Goal: Information Seeking & Learning: Learn about a topic

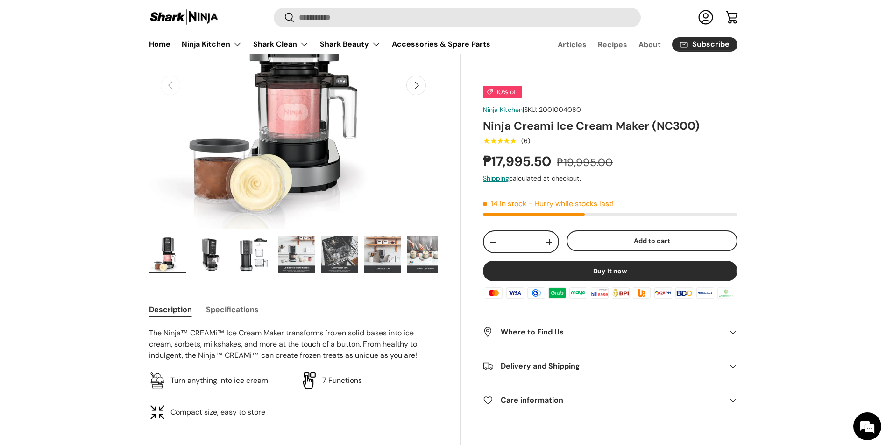
scroll to position [140, 0]
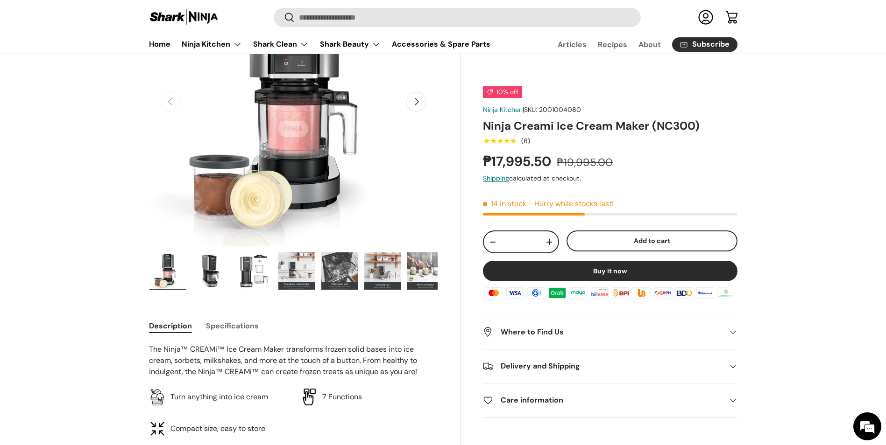
click at [197, 265] on img "Gallery Viewer" at bounding box center [210, 271] width 36 height 37
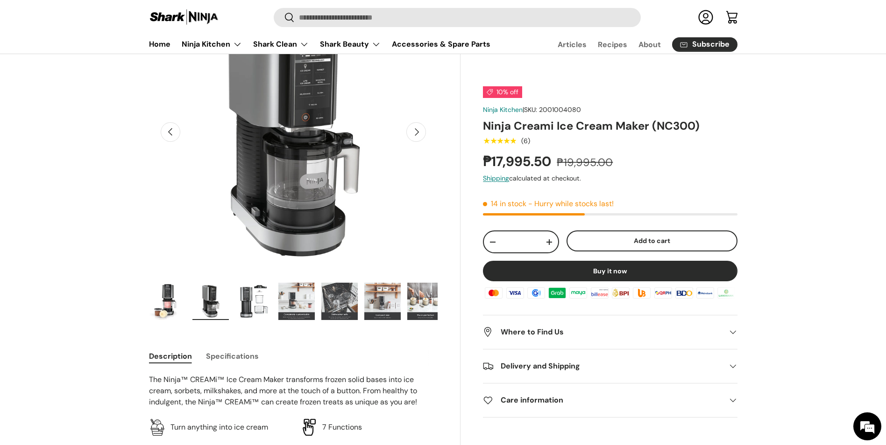
scroll to position [93, 0]
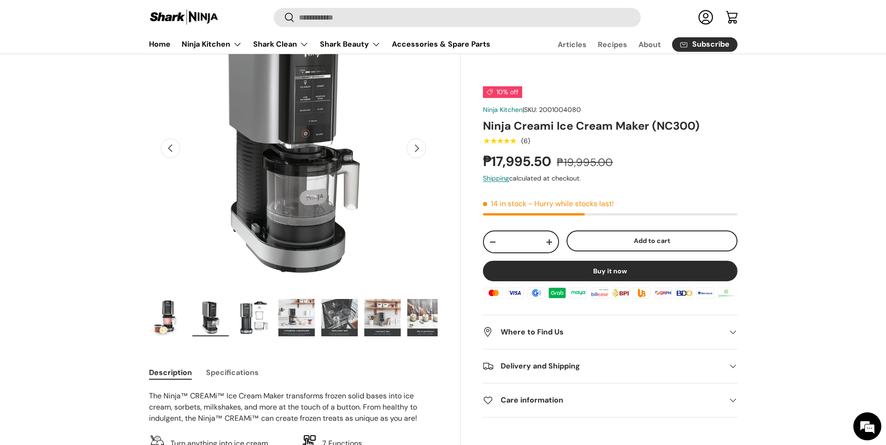
click at [253, 315] on img "Gallery Viewer" at bounding box center [253, 317] width 36 height 37
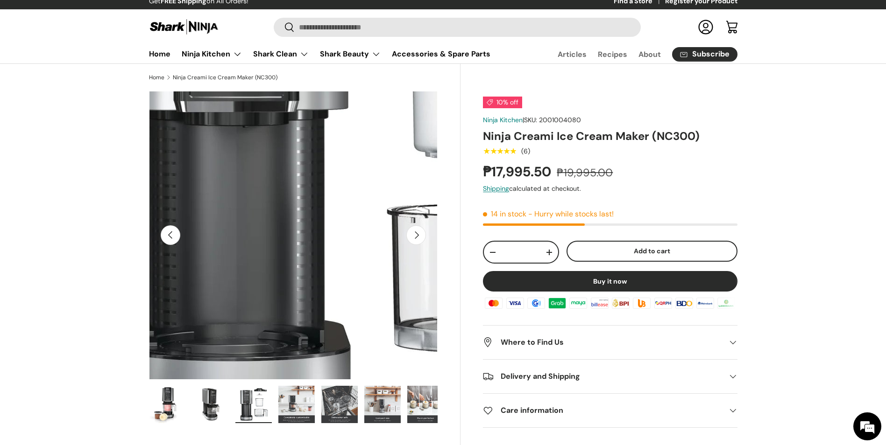
scroll to position [0, 0]
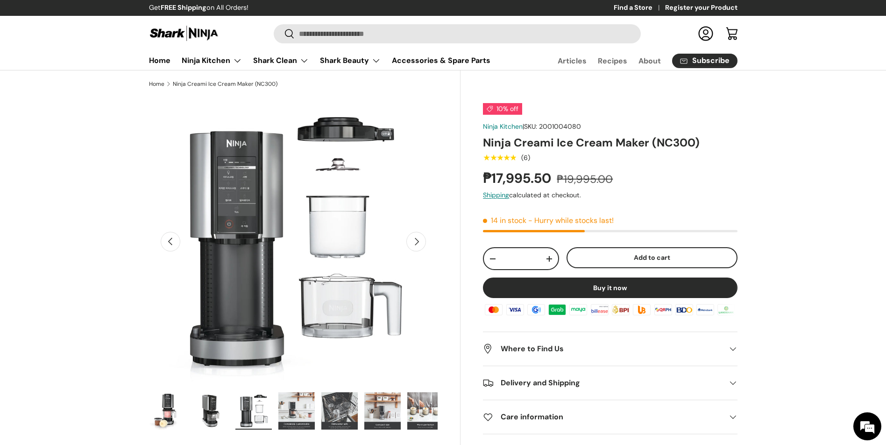
click at [212, 415] on img "Gallery Viewer" at bounding box center [210, 411] width 36 height 37
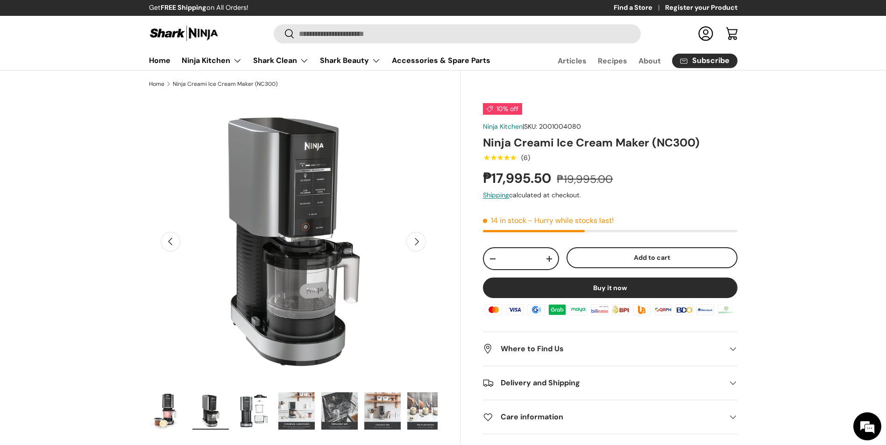
click at [304, 403] on img "Gallery Viewer" at bounding box center [296, 411] width 36 height 37
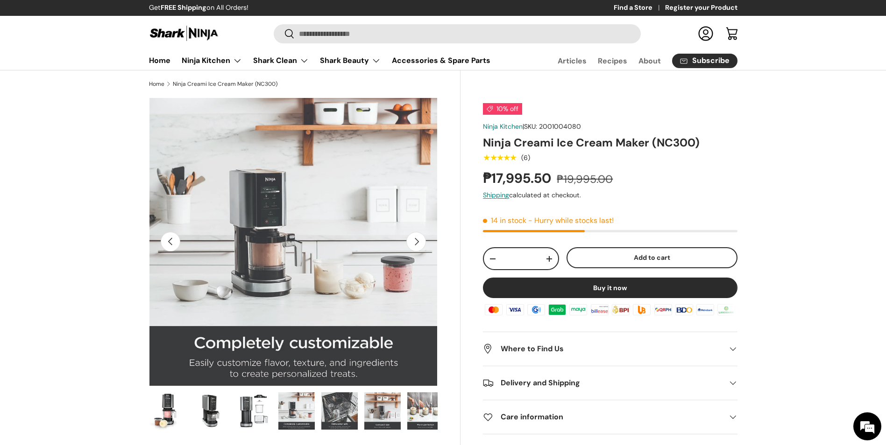
click at [346, 419] on img "Gallery Viewer" at bounding box center [339, 411] width 36 height 37
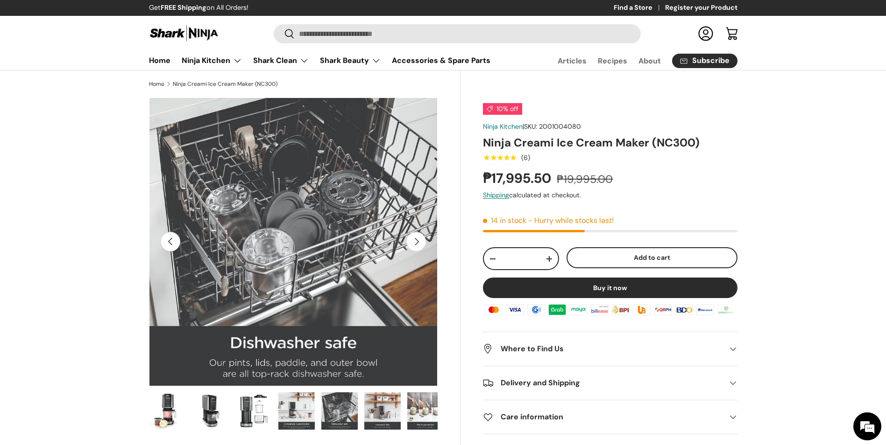
click at [374, 419] on img "Gallery Viewer" at bounding box center [382, 411] width 36 height 37
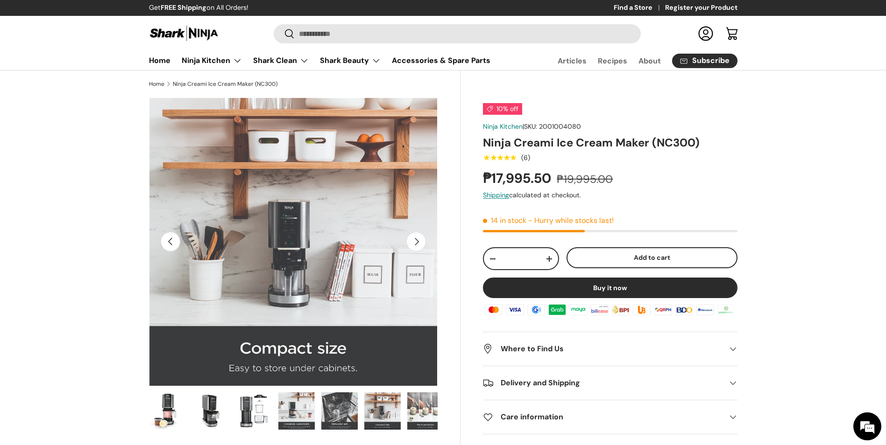
click at [431, 418] on img "Gallery Viewer" at bounding box center [425, 411] width 36 height 37
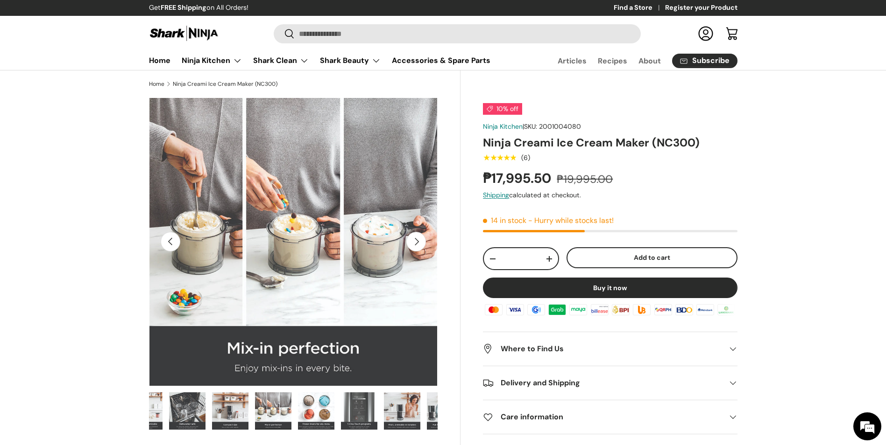
scroll to position [0, 258]
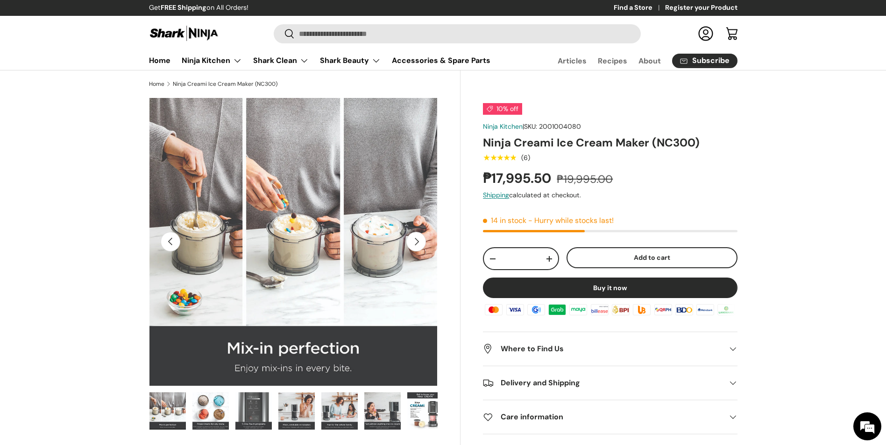
click at [426, 232] on button "Next" at bounding box center [416, 242] width 20 height 20
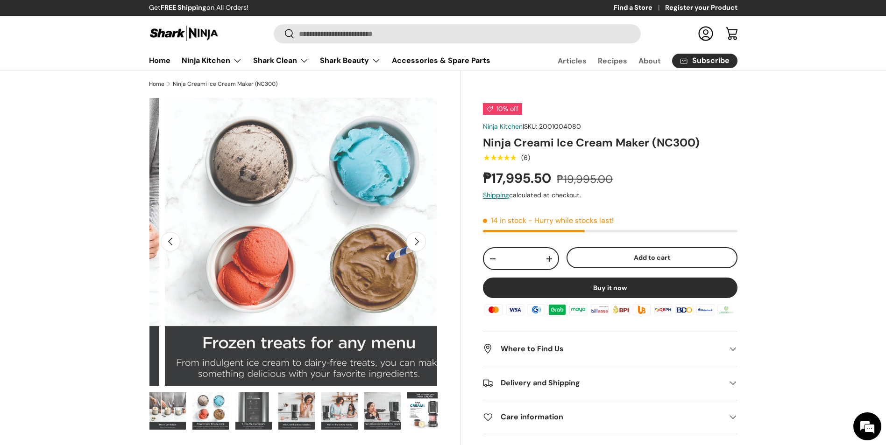
scroll to position [0, 2055]
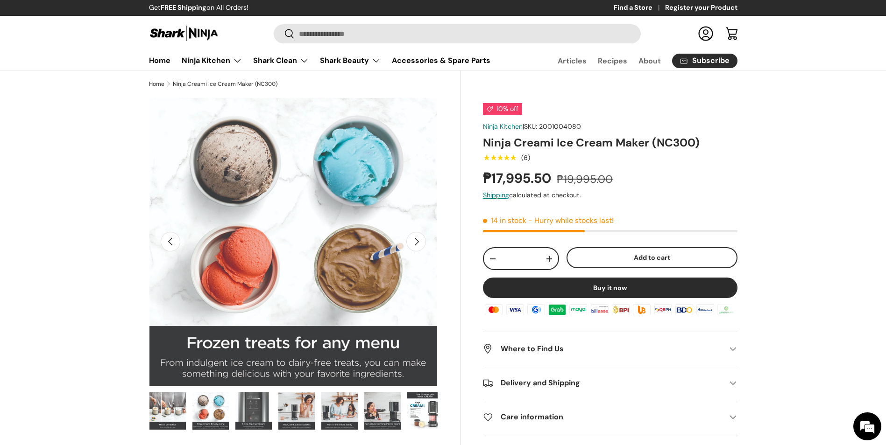
click at [420, 239] on button "Next" at bounding box center [416, 242] width 20 height 20
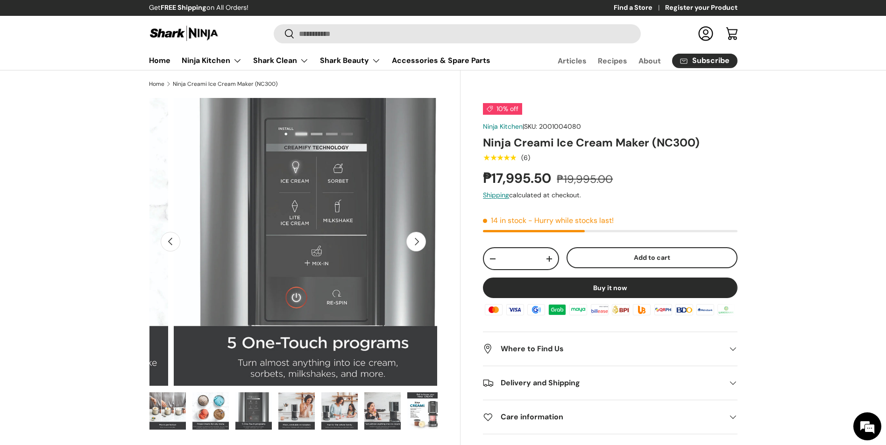
scroll to position [0, 2349]
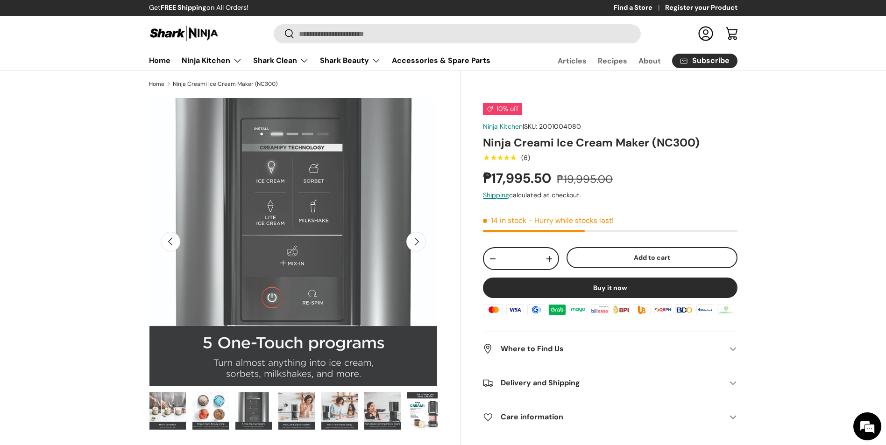
click at [420, 239] on button "Next" at bounding box center [416, 242] width 20 height 20
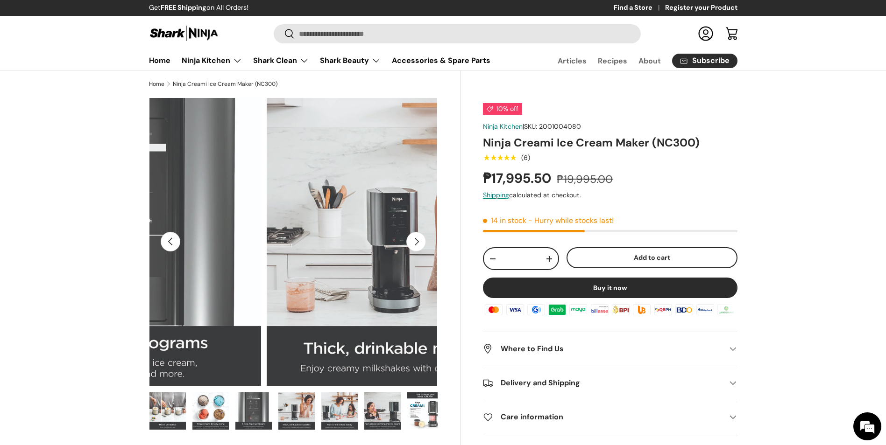
scroll to position [0, 2642]
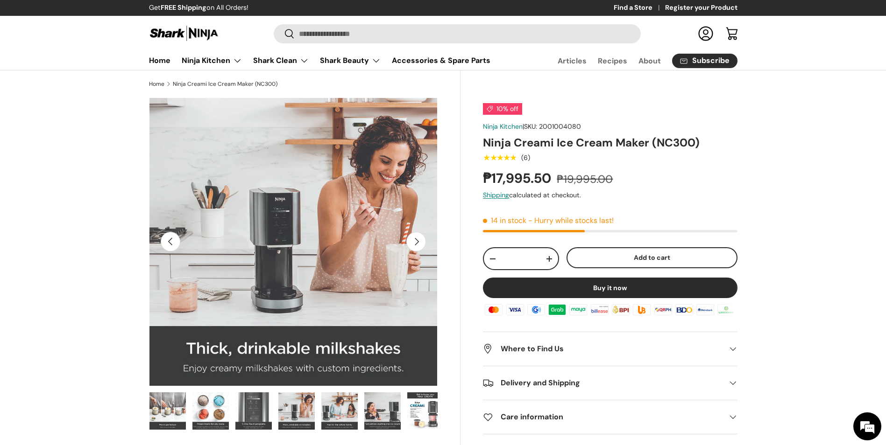
click at [420, 239] on button "Next" at bounding box center [416, 242] width 20 height 20
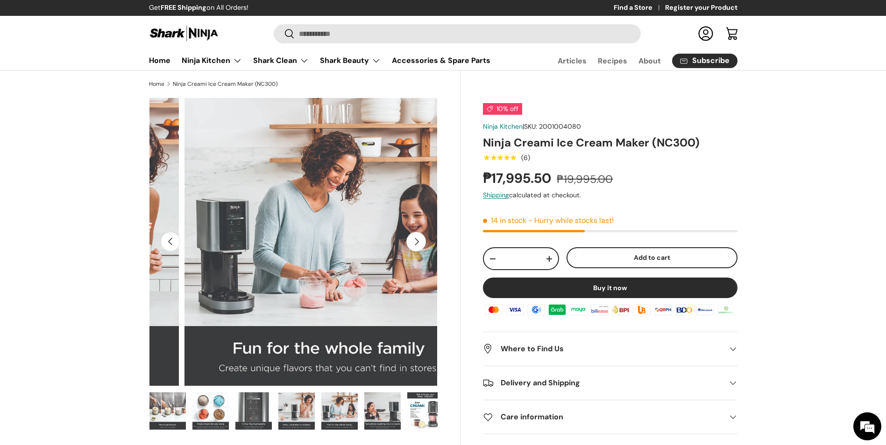
scroll to position [0, 2936]
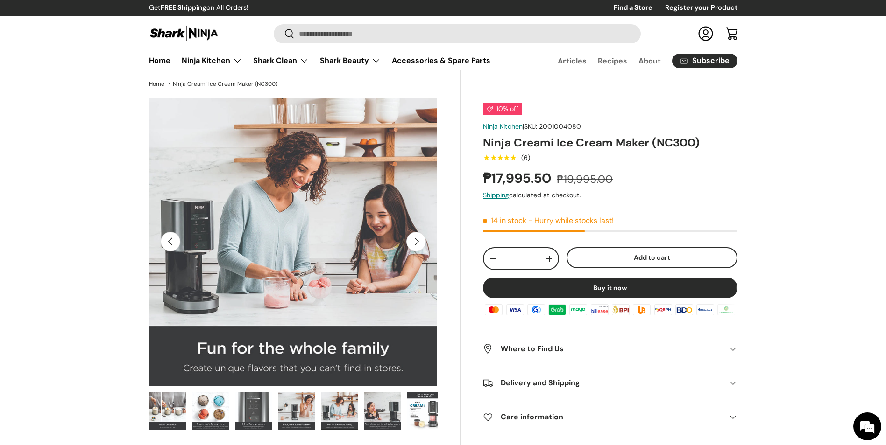
click at [420, 239] on button "Next" at bounding box center [416, 242] width 20 height 20
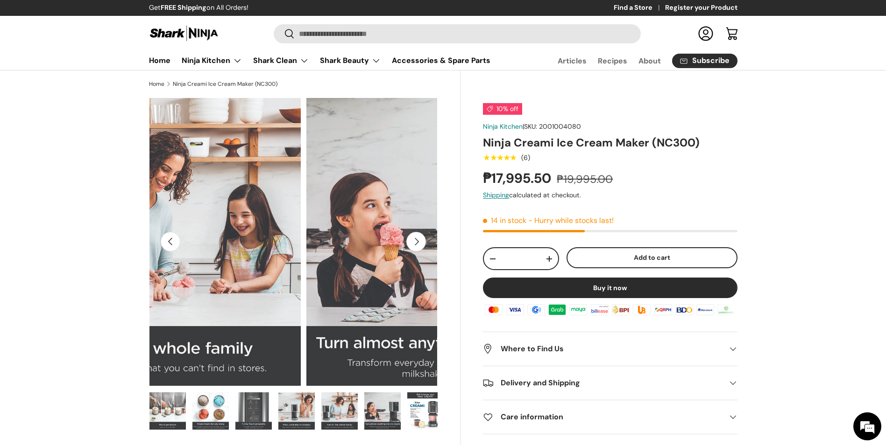
scroll to position [0, 3230]
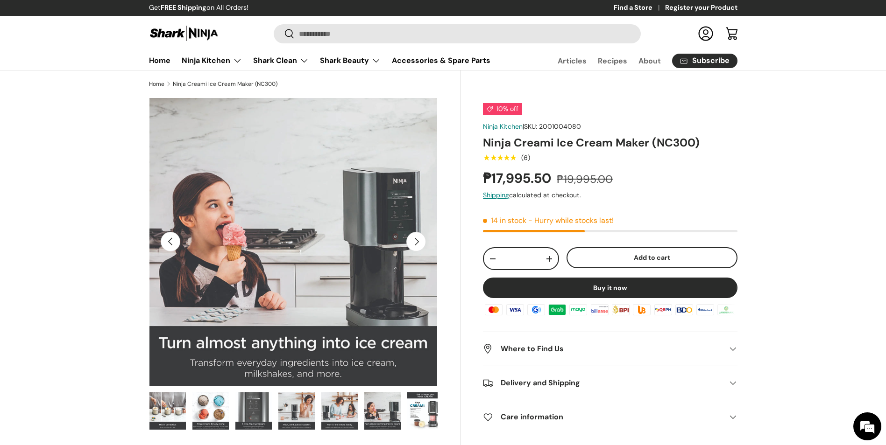
click at [420, 239] on button "Next" at bounding box center [416, 242] width 20 height 20
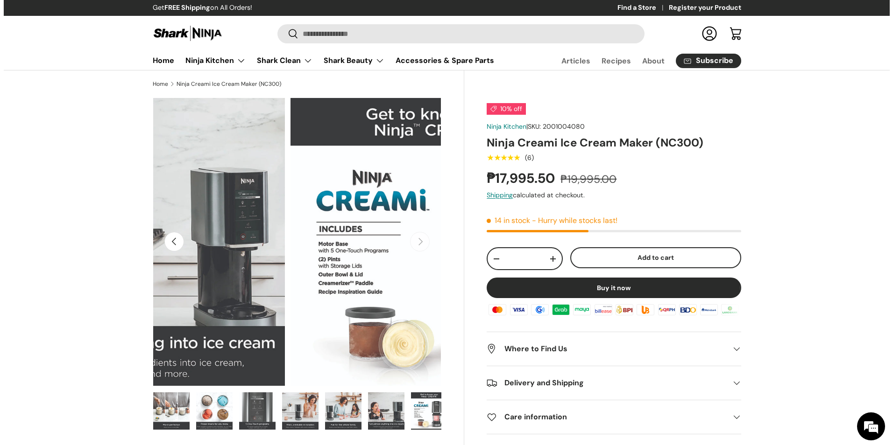
scroll to position [0, 264]
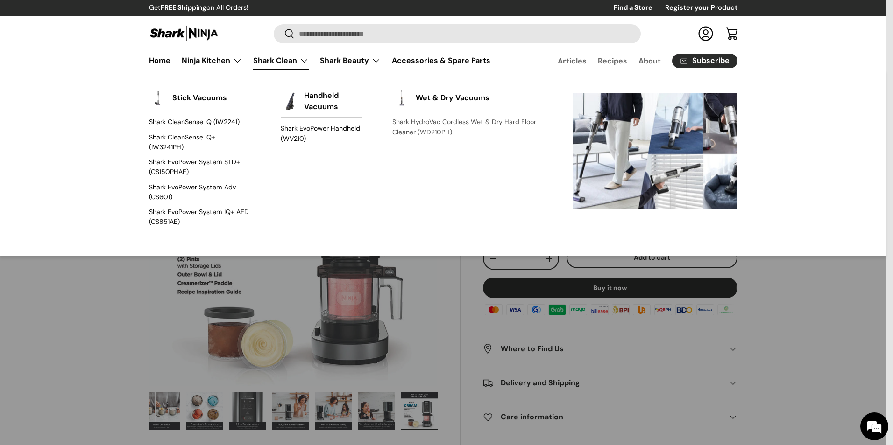
click at [441, 120] on link "Shark HydroVac Cordless Wet & Dry Hard Floor Cleaner (WD210PH)" at bounding box center [471, 127] width 158 height 25
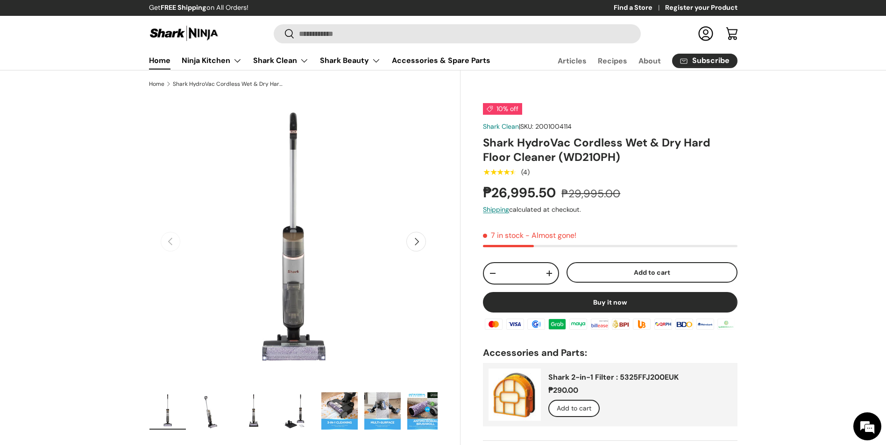
click at [160, 63] on link "Home" at bounding box center [159, 60] width 21 height 18
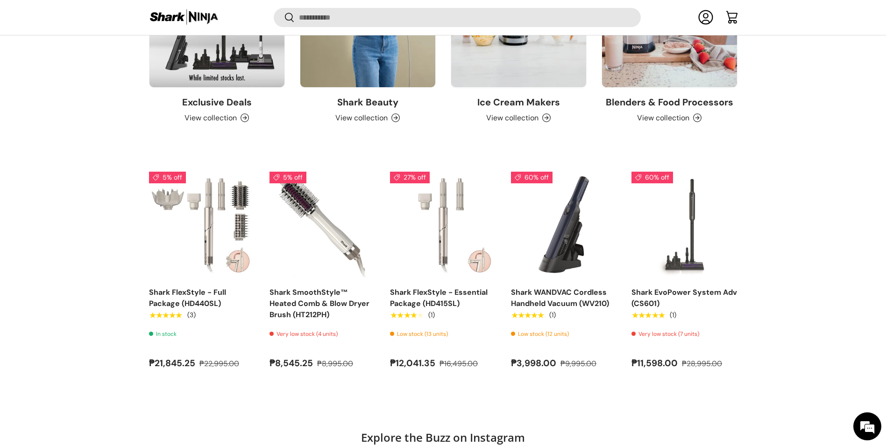
scroll to position [1055, 0]
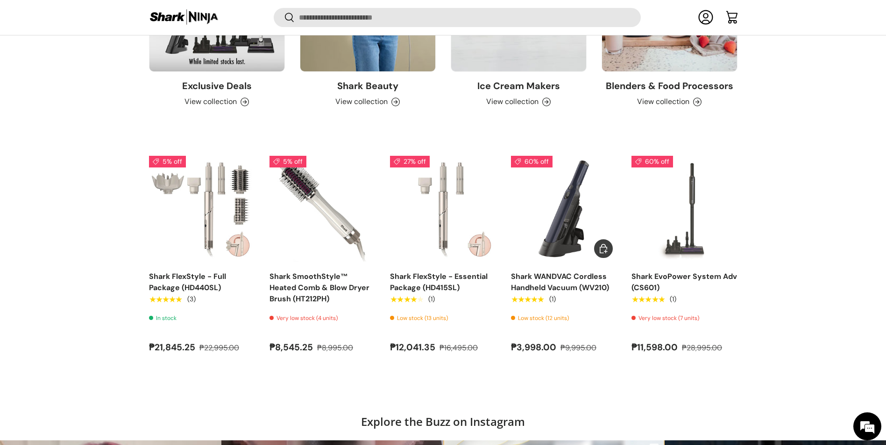
click at [571, 206] on link "Shark WANDVAC Cordless Handheld Vacuum (WV210)" at bounding box center [564, 209] width 106 height 106
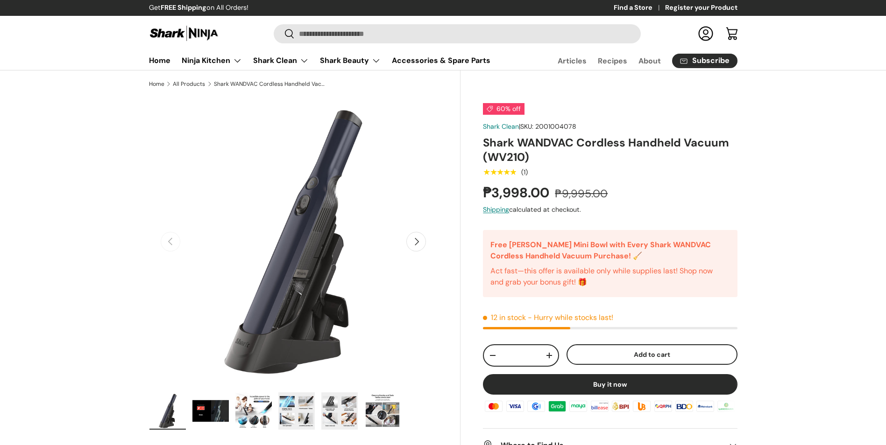
click at [420, 239] on button "Next" at bounding box center [416, 242] width 20 height 20
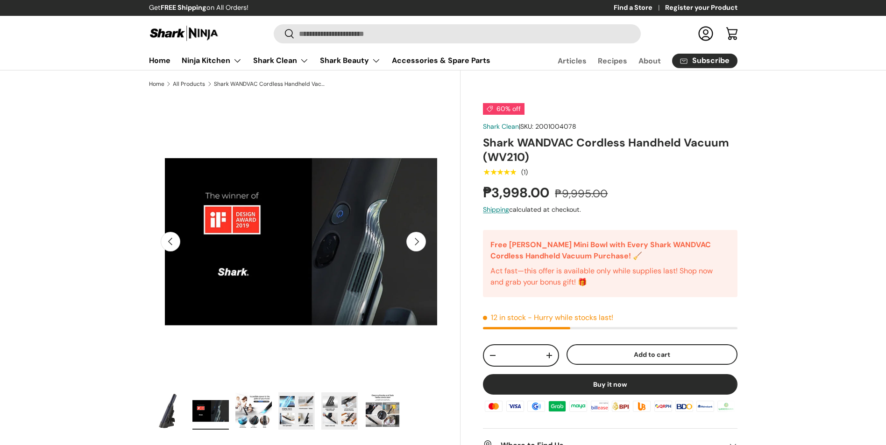
scroll to position [0, 294]
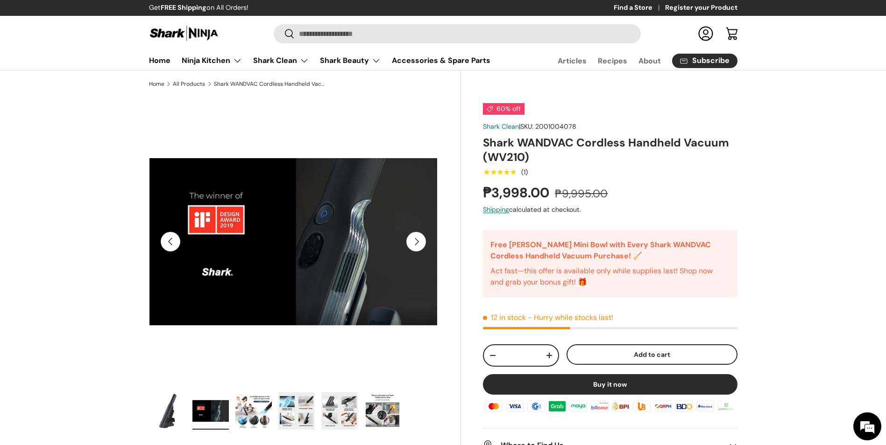
click at [417, 238] on button "Next" at bounding box center [416, 242] width 20 height 20
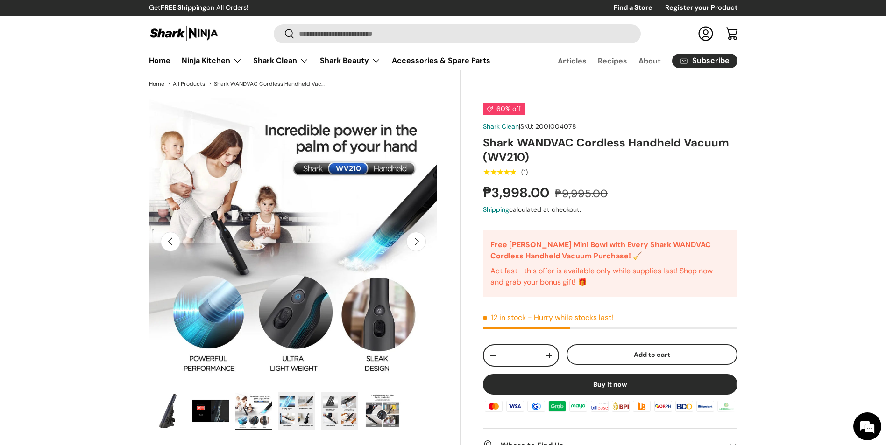
scroll to position [0, 0]
click at [416, 237] on button "Next" at bounding box center [416, 242] width 20 height 20
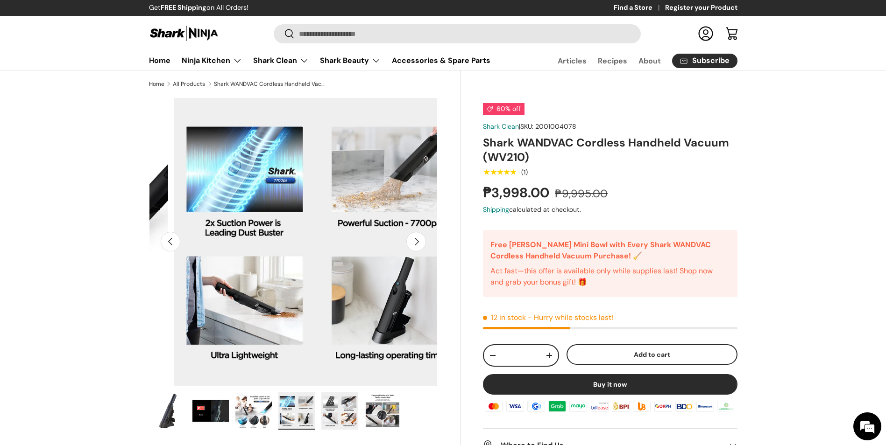
scroll to position [0, 881]
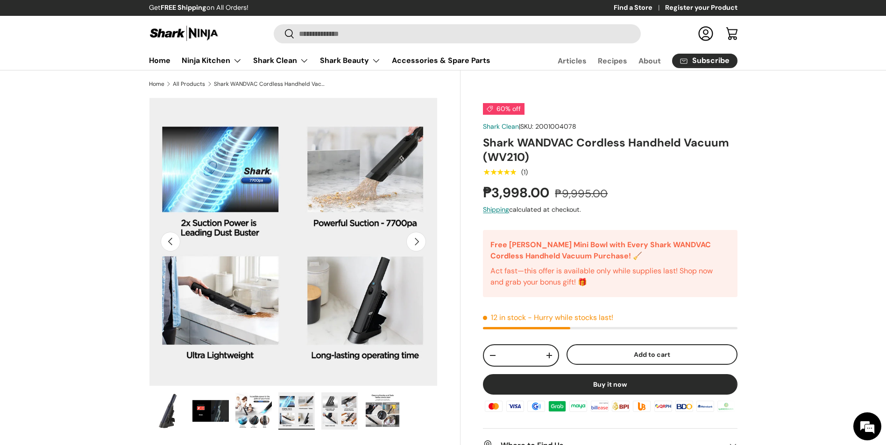
click at [416, 237] on button "Next" at bounding box center [416, 242] width 20 height 20
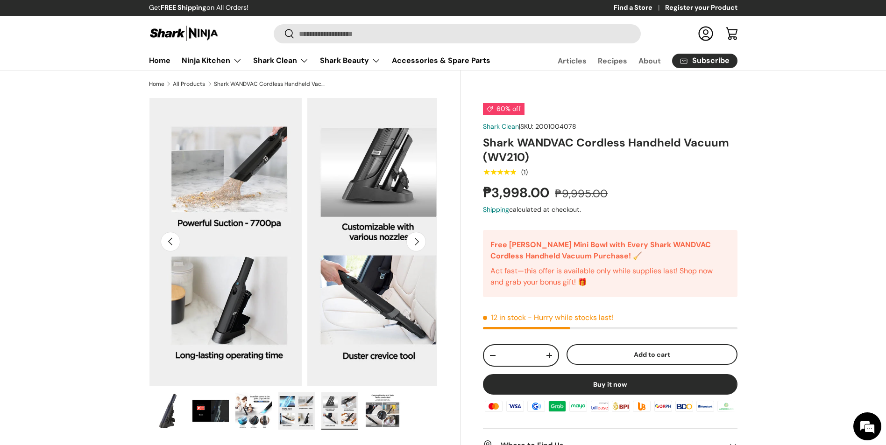
scroll to position [0, 1174]
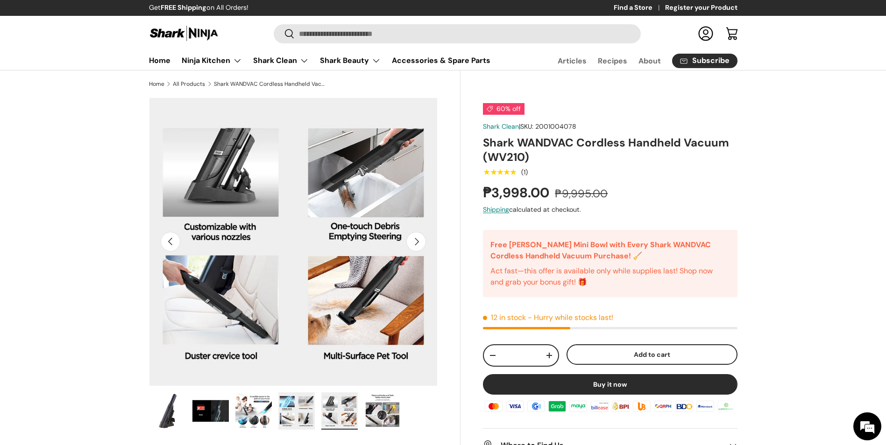
click at [416, 237] on button "Next" at bounding box center [416, 242] width 20 height 20
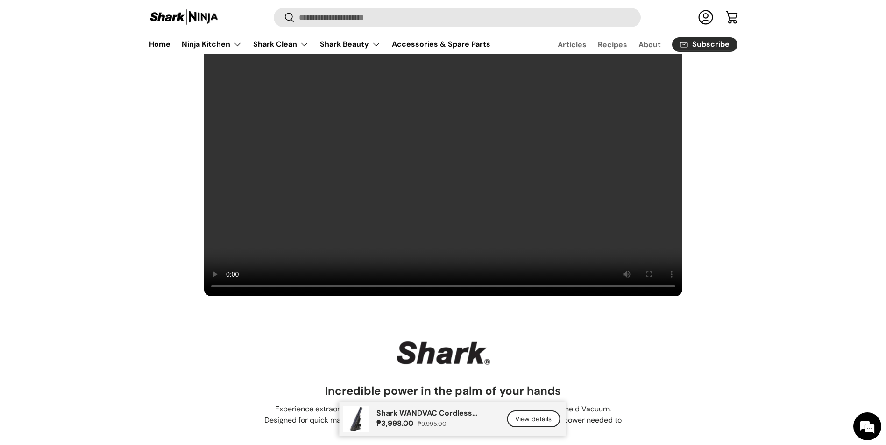
scroll to position [748, 0]
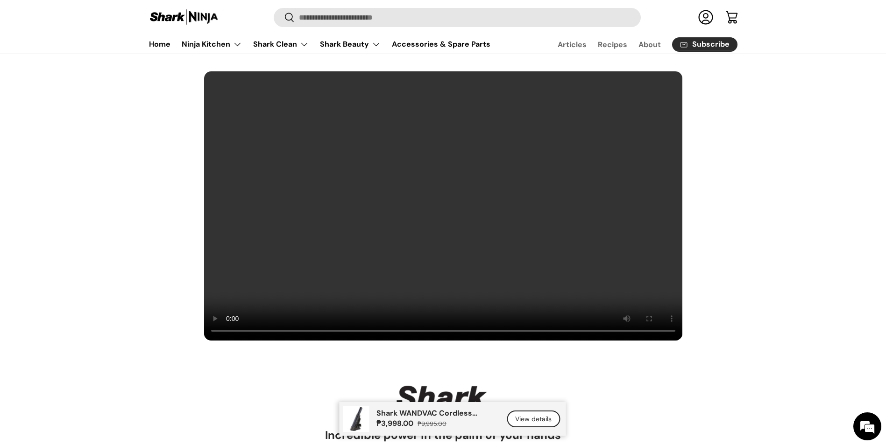
click at [424, 226] on video at bounding box center [443, 206] width 479 height 270
click at [410, 266] on video at bounding box center [443, 206] width 479 height 270
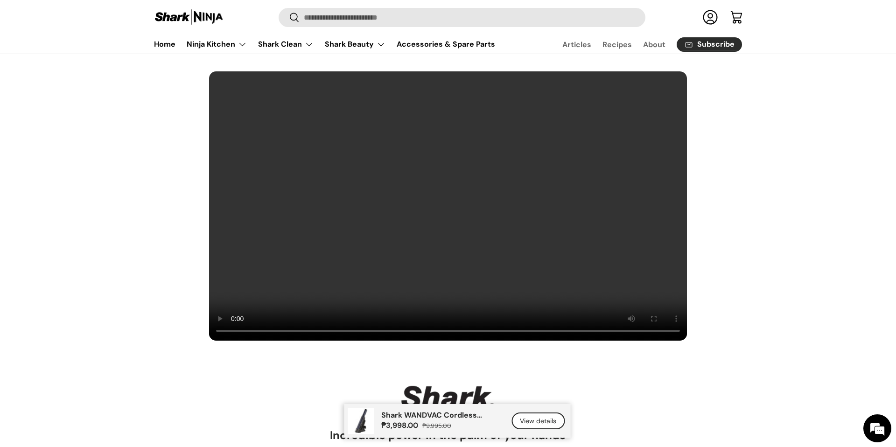
drag, startPoint x: 410, startPoint y: 266, endPoint x: 412, endPoint y: 300, distance: 34.6
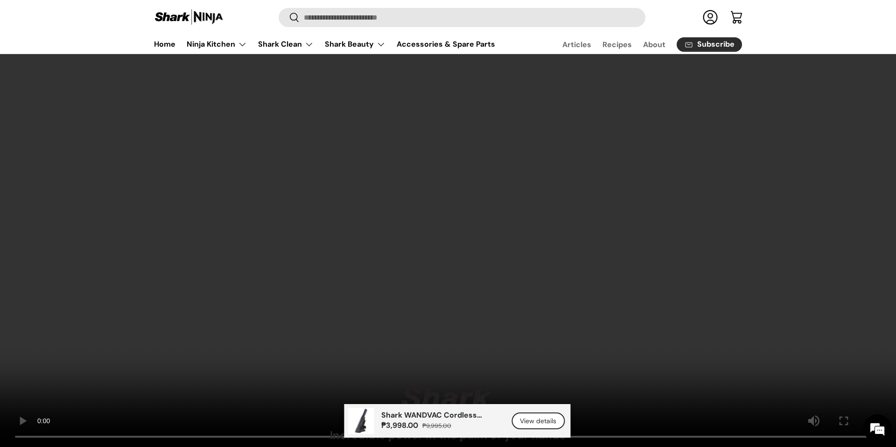
click at [412, 300] on video at bounding box center [448, 223] width 896 height 447
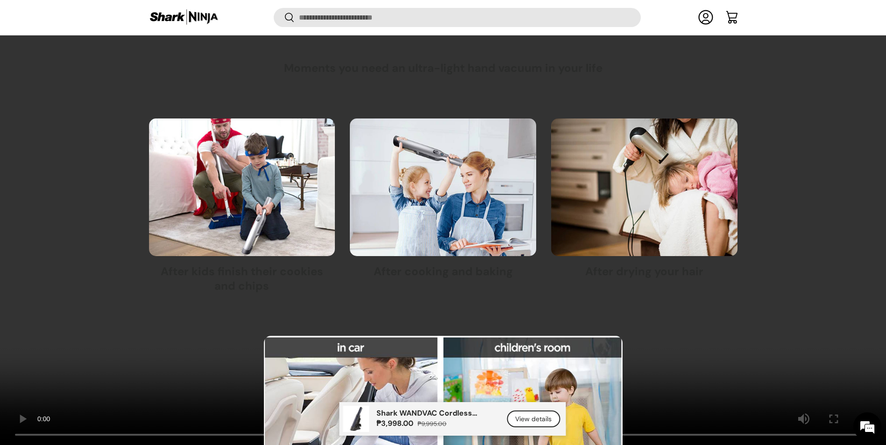
scroll to position [2810, 0]
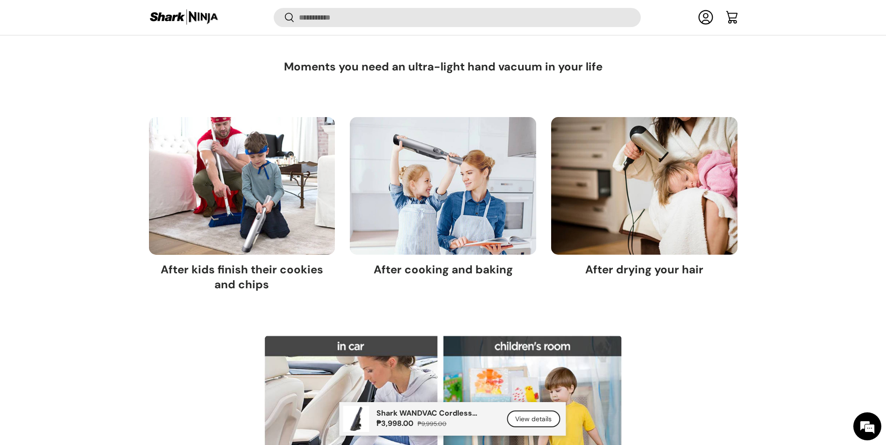
click at [787, 300] on div "Incredible power in the palm of your hands​ Experience extraordinary power for …" at bounding box center [443, 357] width 886 height 4096
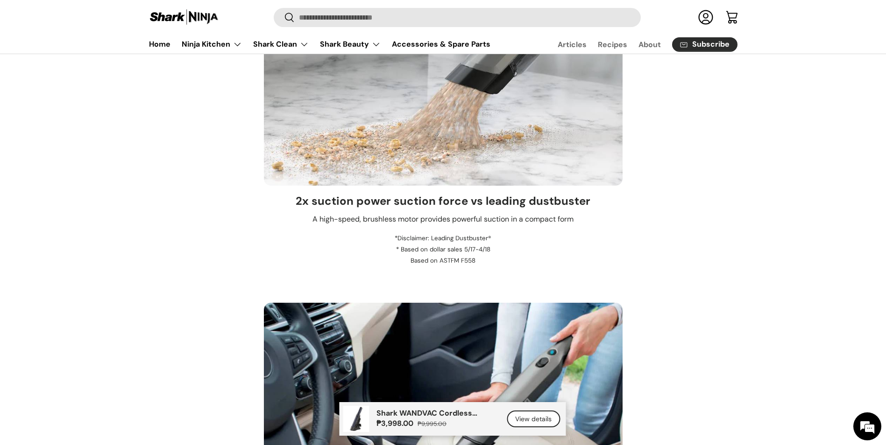
scroll to position [1598, 0]
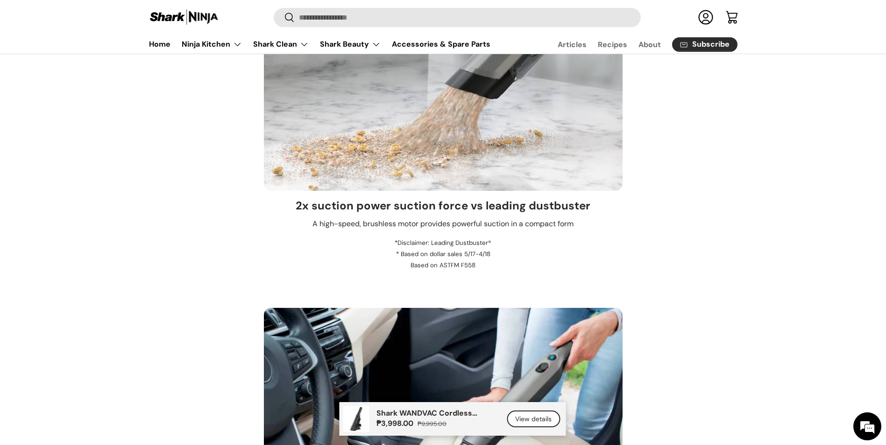
click at [472, 418] on div "₱3,998.00 ₱9,995.00" at bounding box center [435, 423] width 119 height 11
click at [536, 418] on link "View details" at bounding box center [533, 419] width 53 height 17
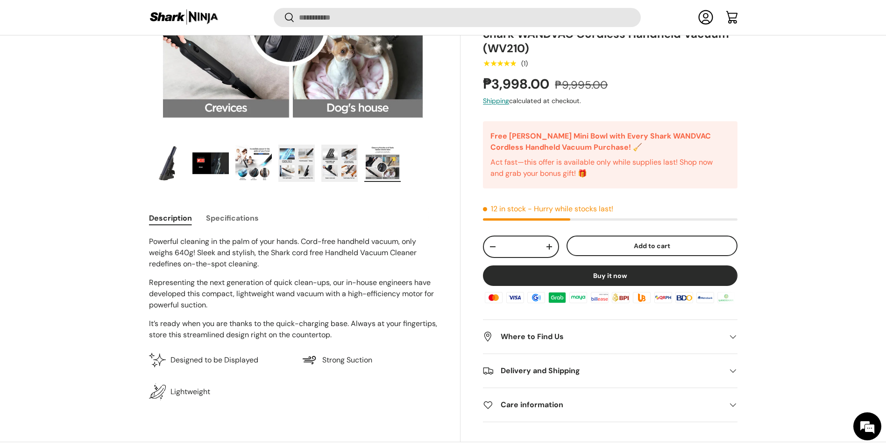
scroll to position [308, 0]
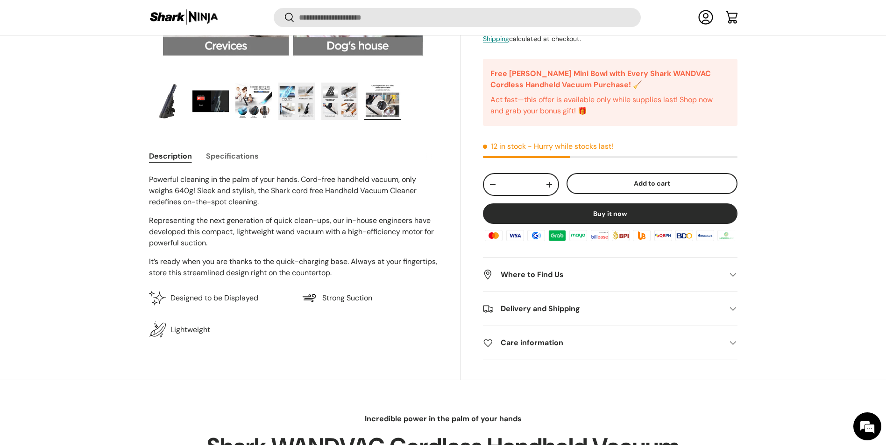
click at [527, 283] on summary "Where to Find Us" at bounding box center [610, 276] width 254 height 34
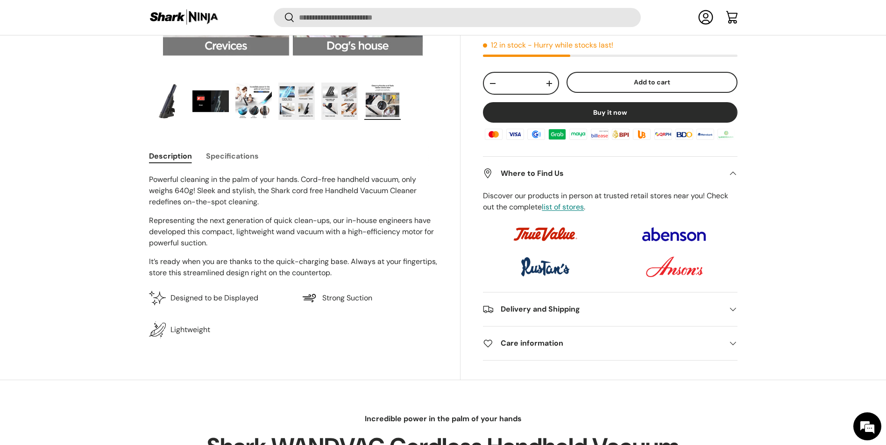
click at [553, 310] on h2 "Delivery and Shipping" at bounding box center [602, 309] width 239 height 11
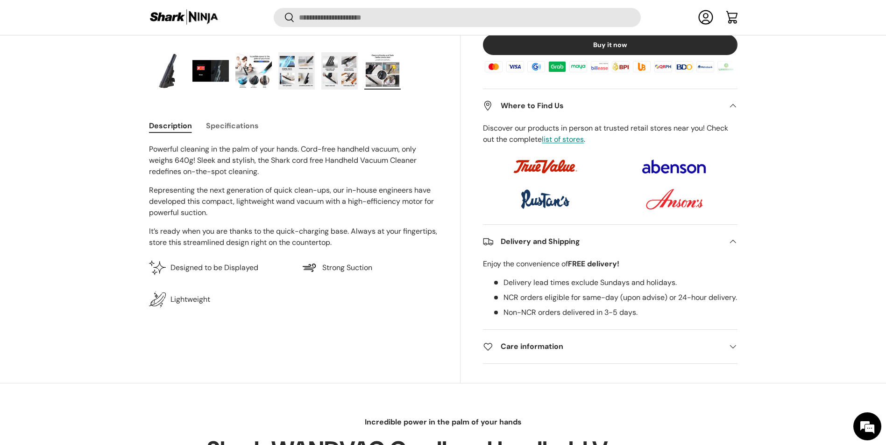
scroll to position [354, 0]
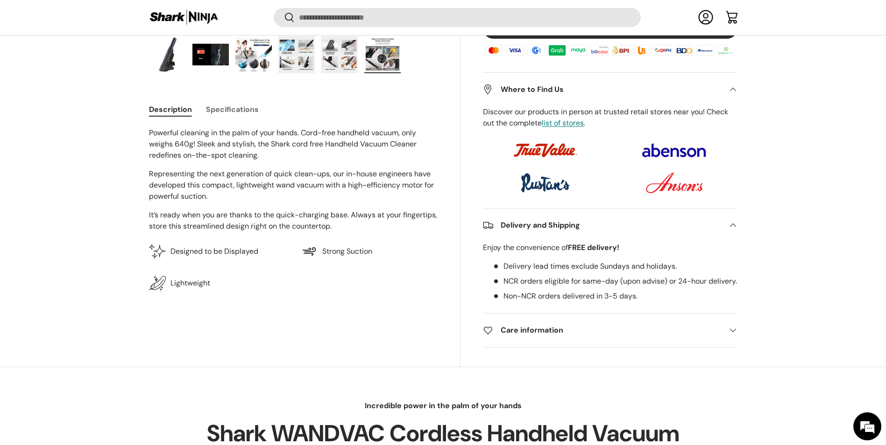
click at [551, 336] on h2 "Care information" at bounding box center [602, 330] width 239 height 11
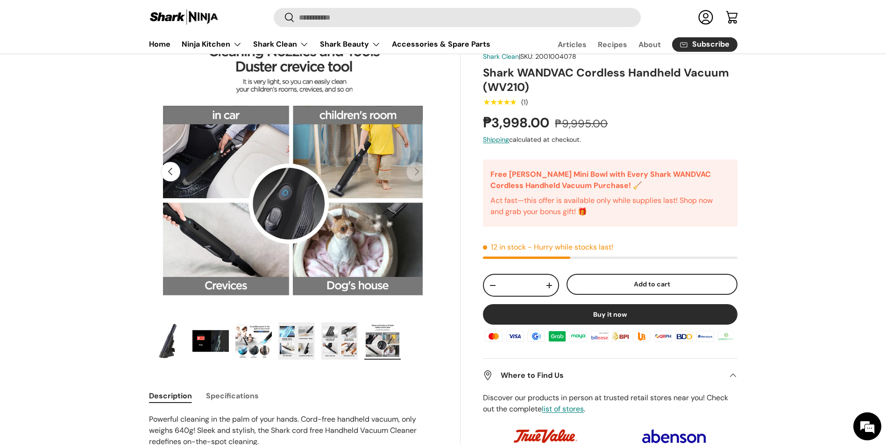
scroll to position [29, 0]
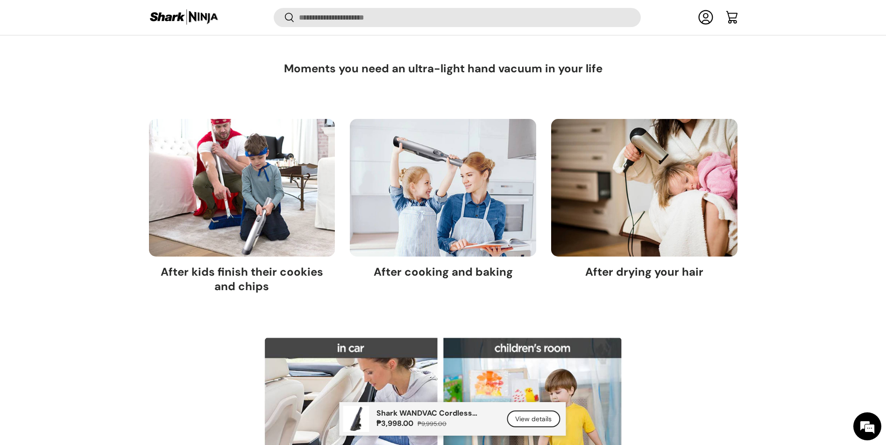
scroll to position [2808, 0]
